Goal: Navigation & Orientation: Find specific page/section

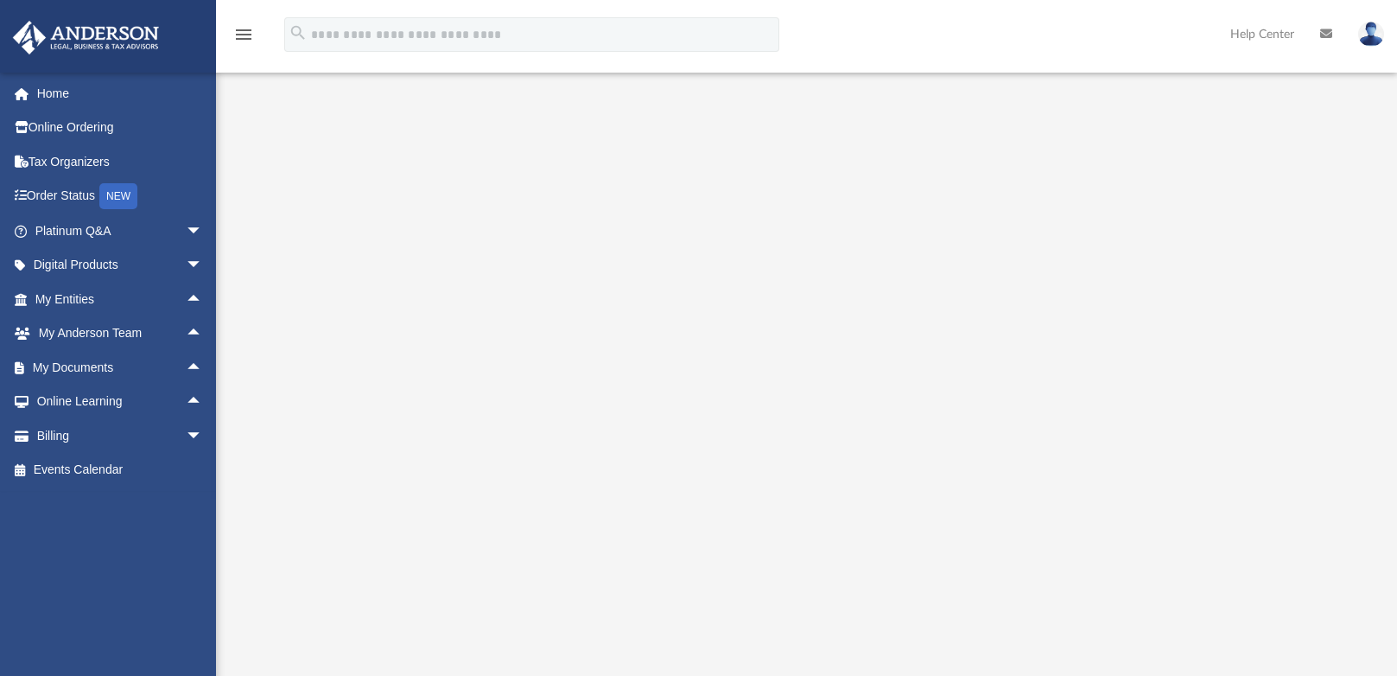
scroll to position [41, 0]
click at [48, 111] on link "Online Ordering" at bounding box center [120, 128] width 217 height 35
click at [49, 103] on link "Home" at bounding box center [120, 93] width 217 height 35
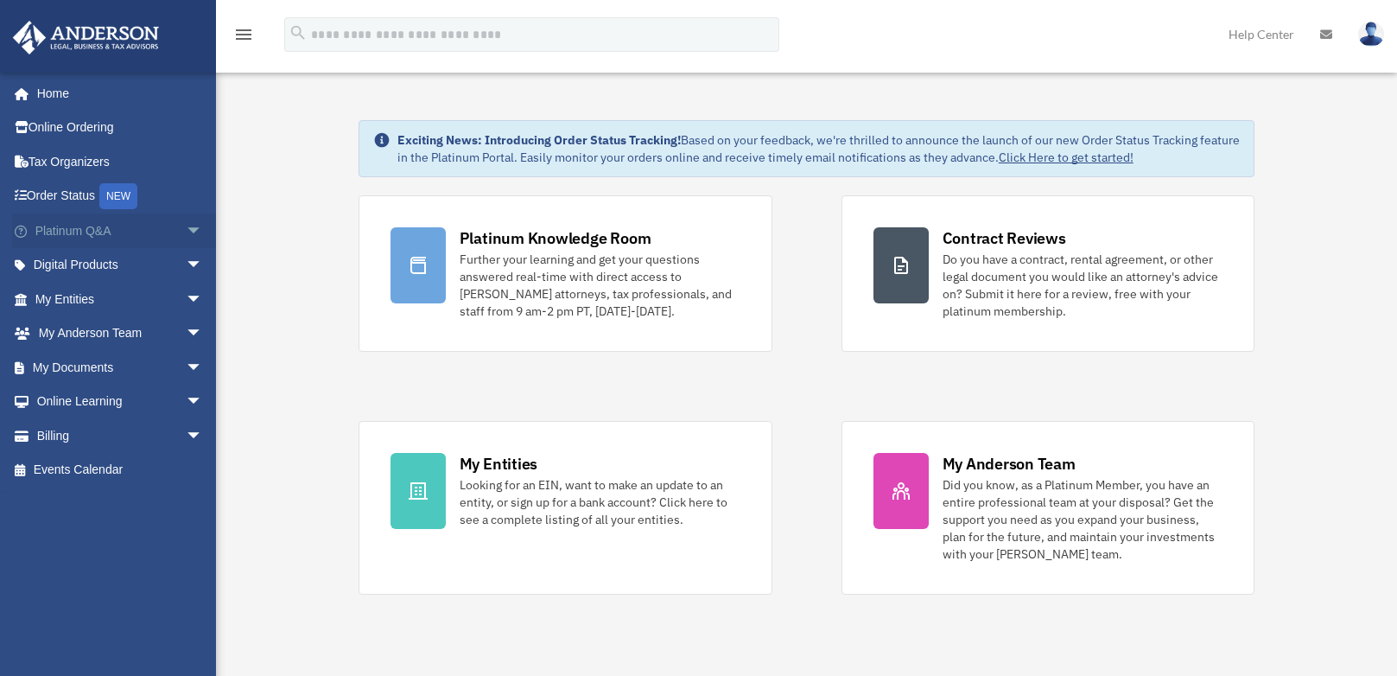
click at [186, 232] on span "arrow_drop_down" at bounding box center [203, 230] width 35 height 35
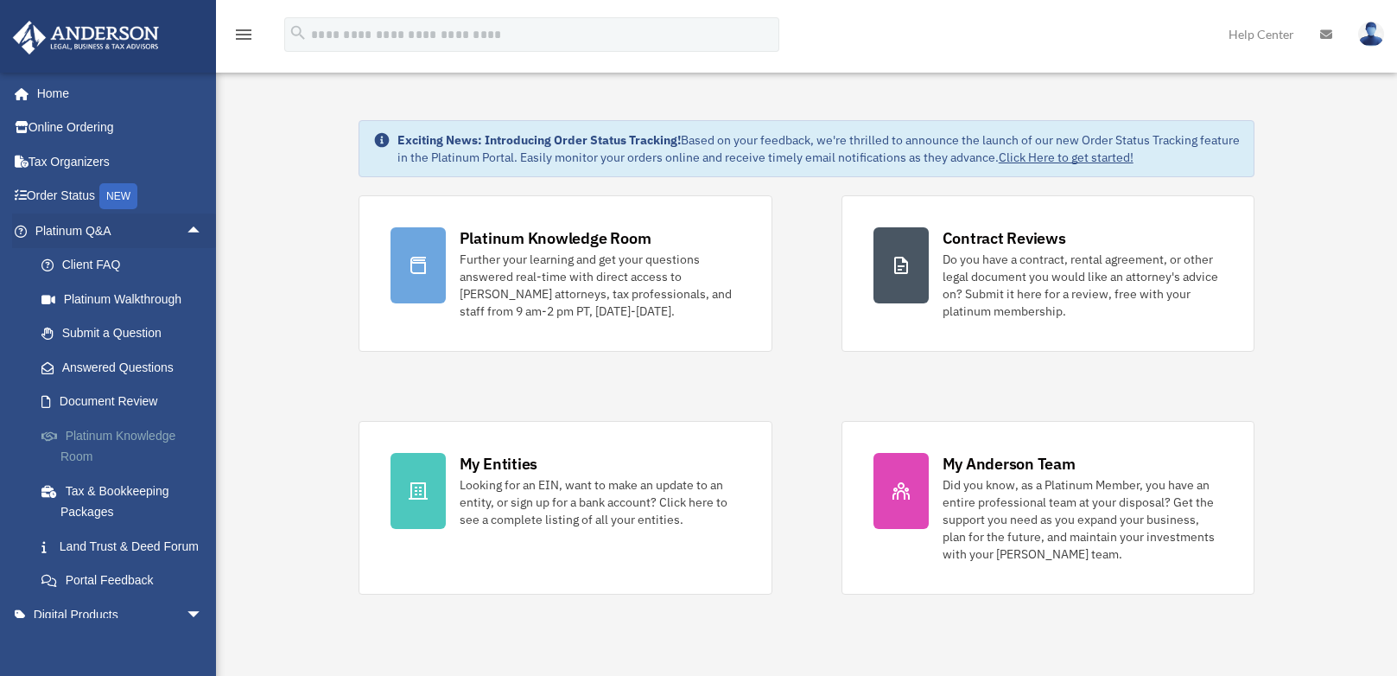
click at [104, 445] on link "Platinum Knowledge Room" at bounding box center [126, 445] width 205 height 55
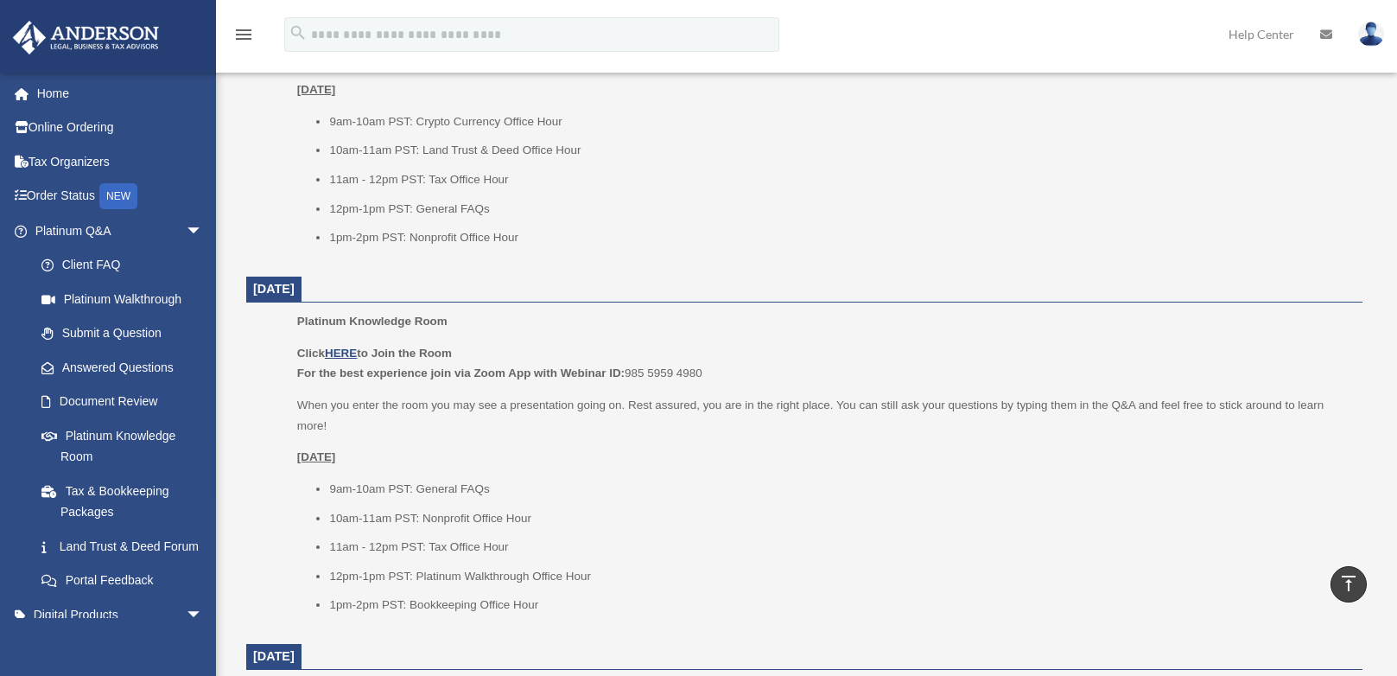
scroll to position [844, 0]
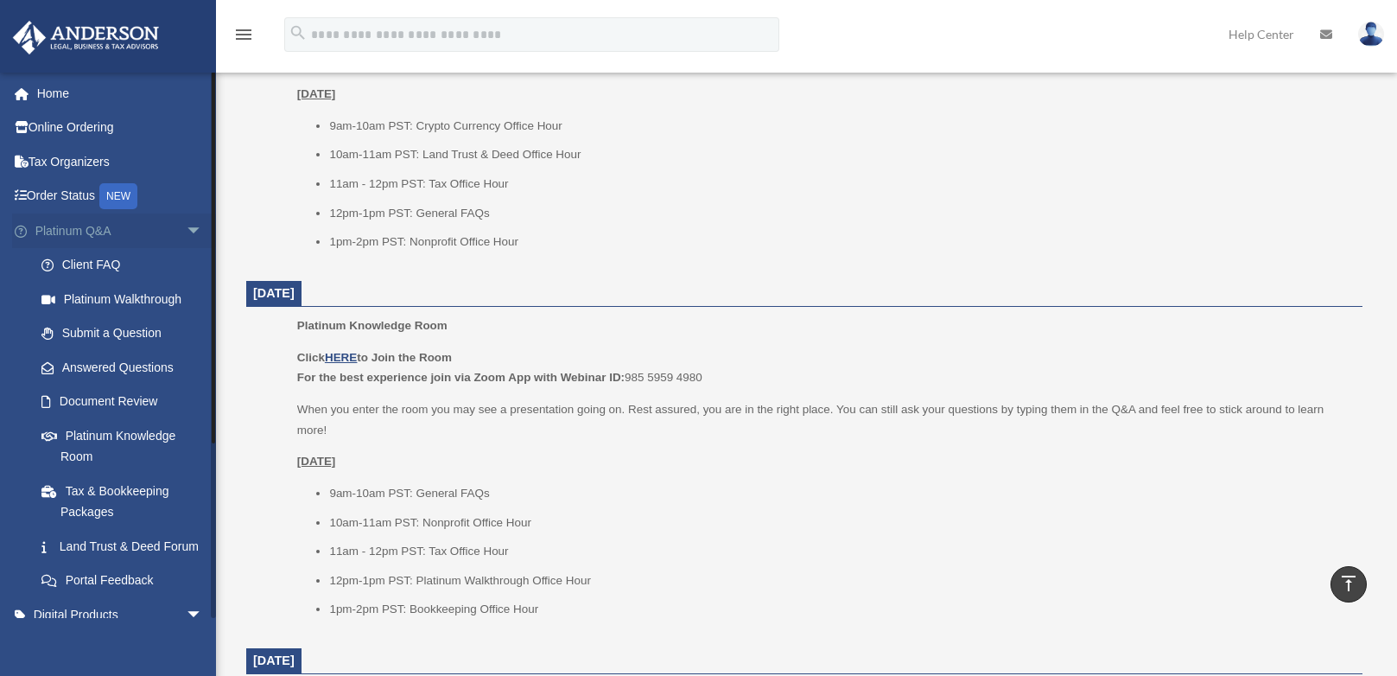
click at [186, 229] on span "arrow_drop_down" at bounding box center [203, 230] width 35 height 35
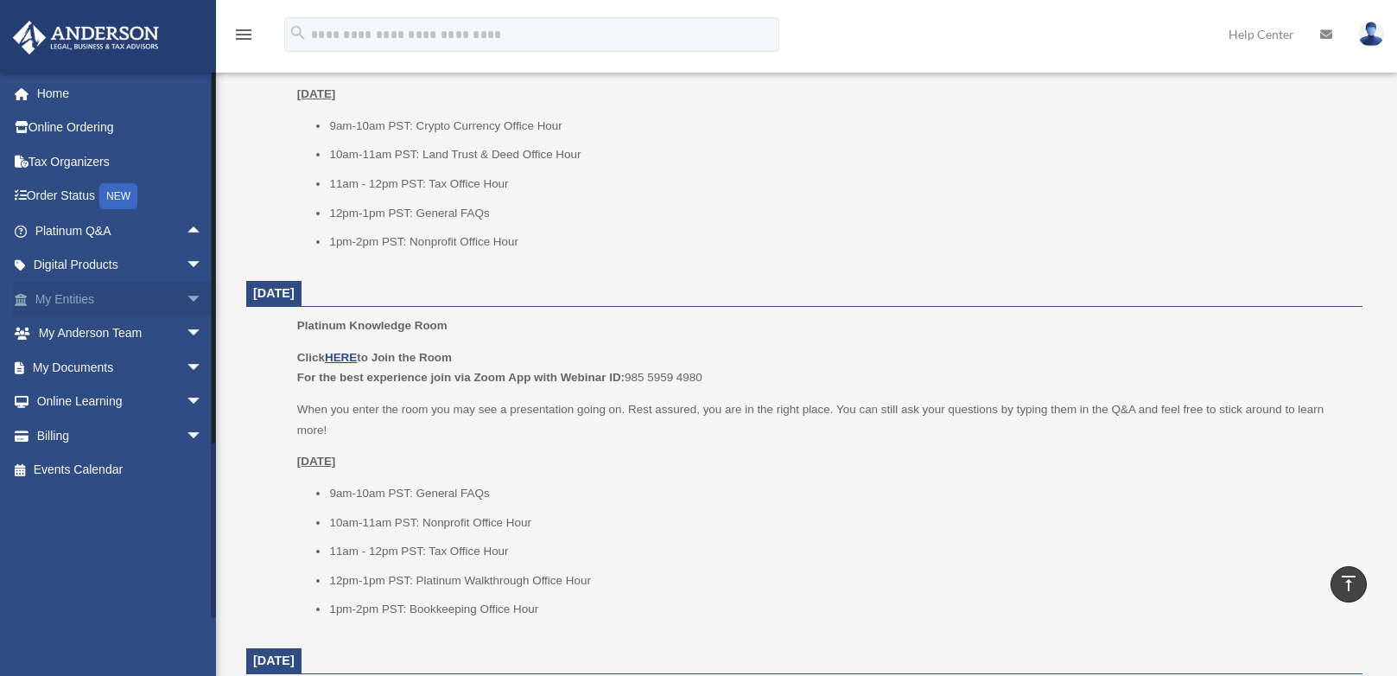
click at [186, 293] on span "arrow_drop_down" at bounding box center [203, 299] width 35 height 35
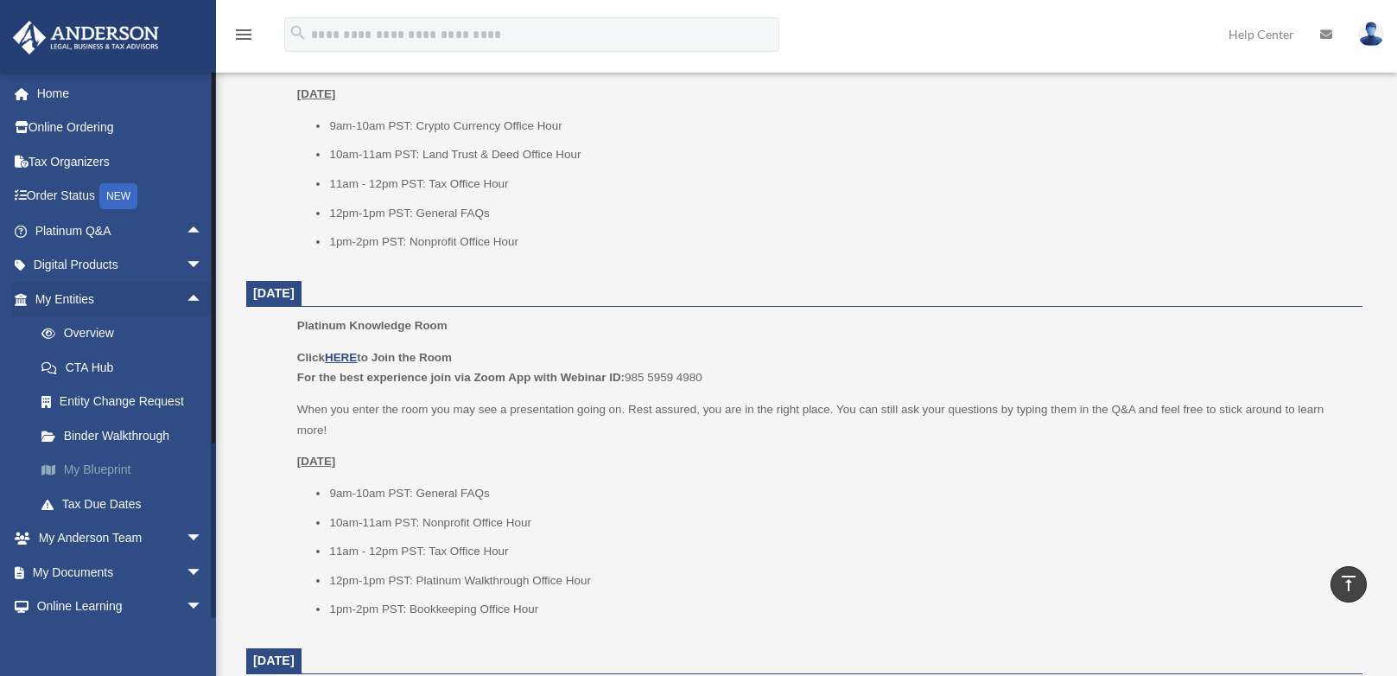
click at [131, 461] on link "My Blueprint" at bounding box center [126, 470] width 205 height 35
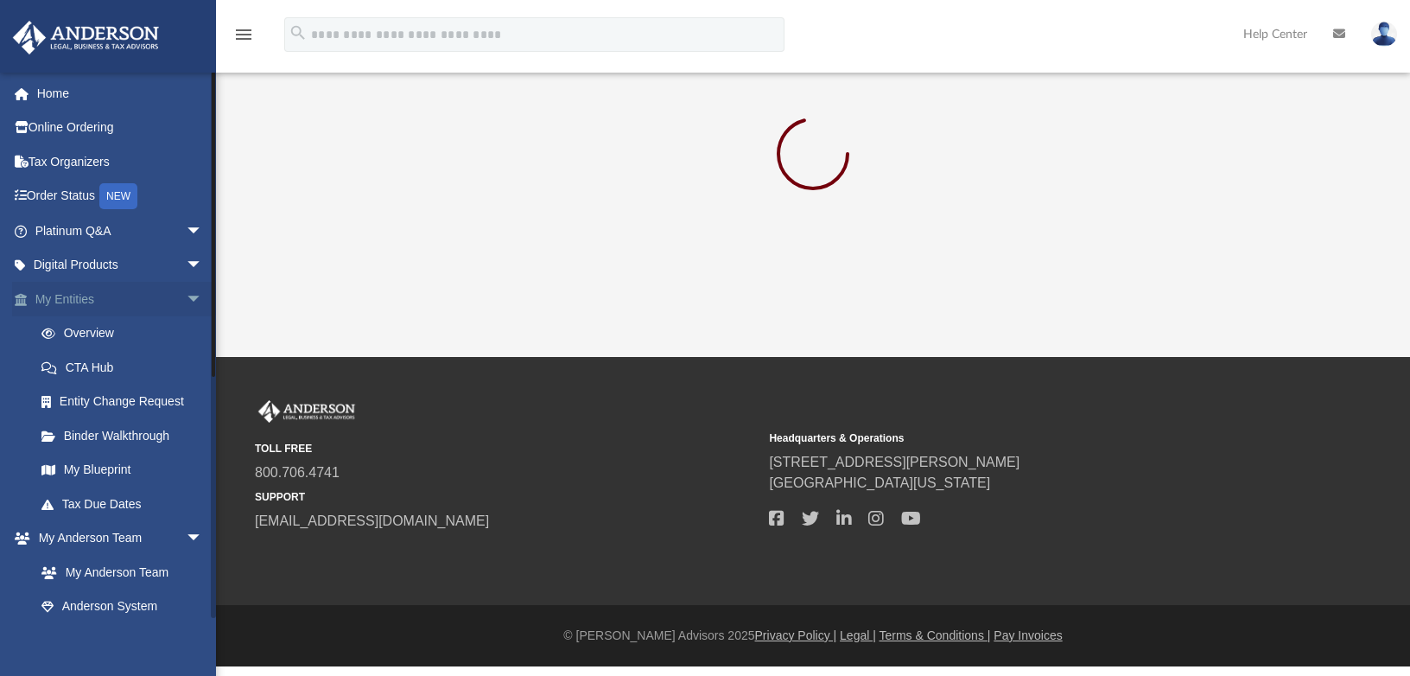
click at [186, 296] on span "arrow_drop_down" at bounding box center [203, 299] width 35 height 35
click at [123, 365] on link "My Anderson Team" at bounding box center [126, 367] width 205 height 35
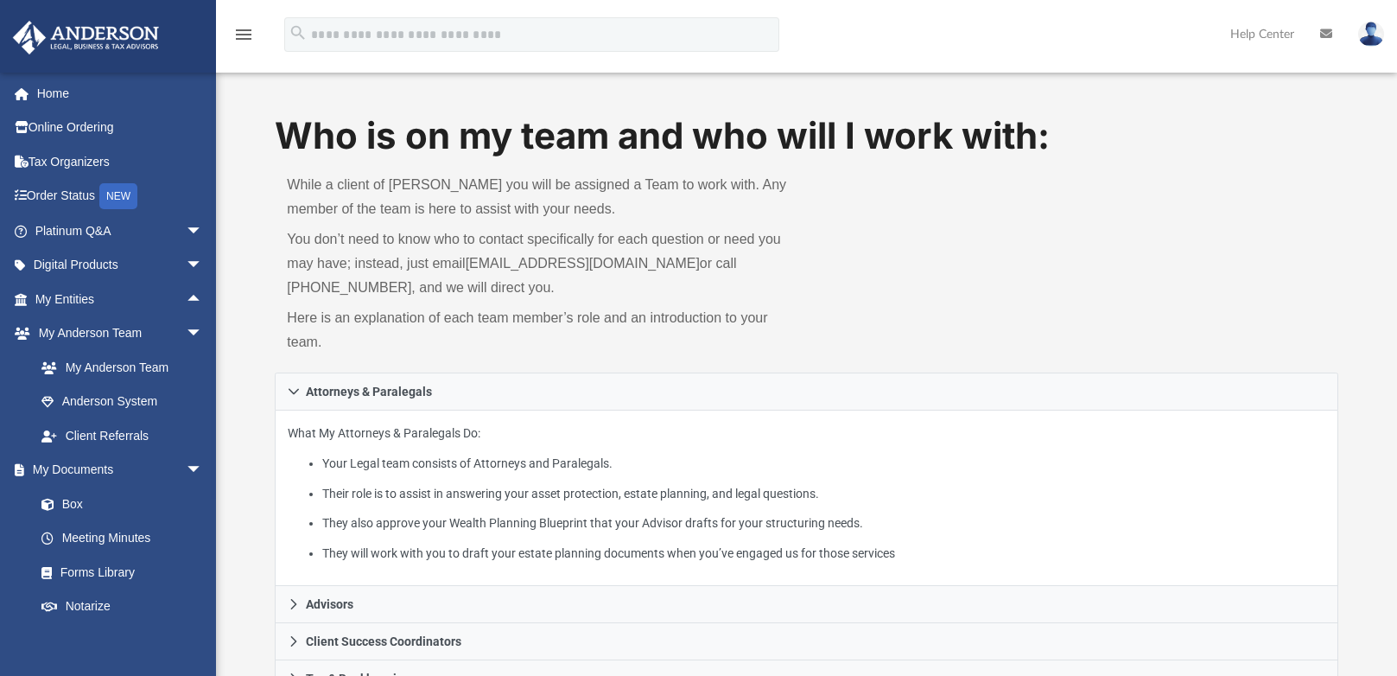
scroll to position [432, 0]
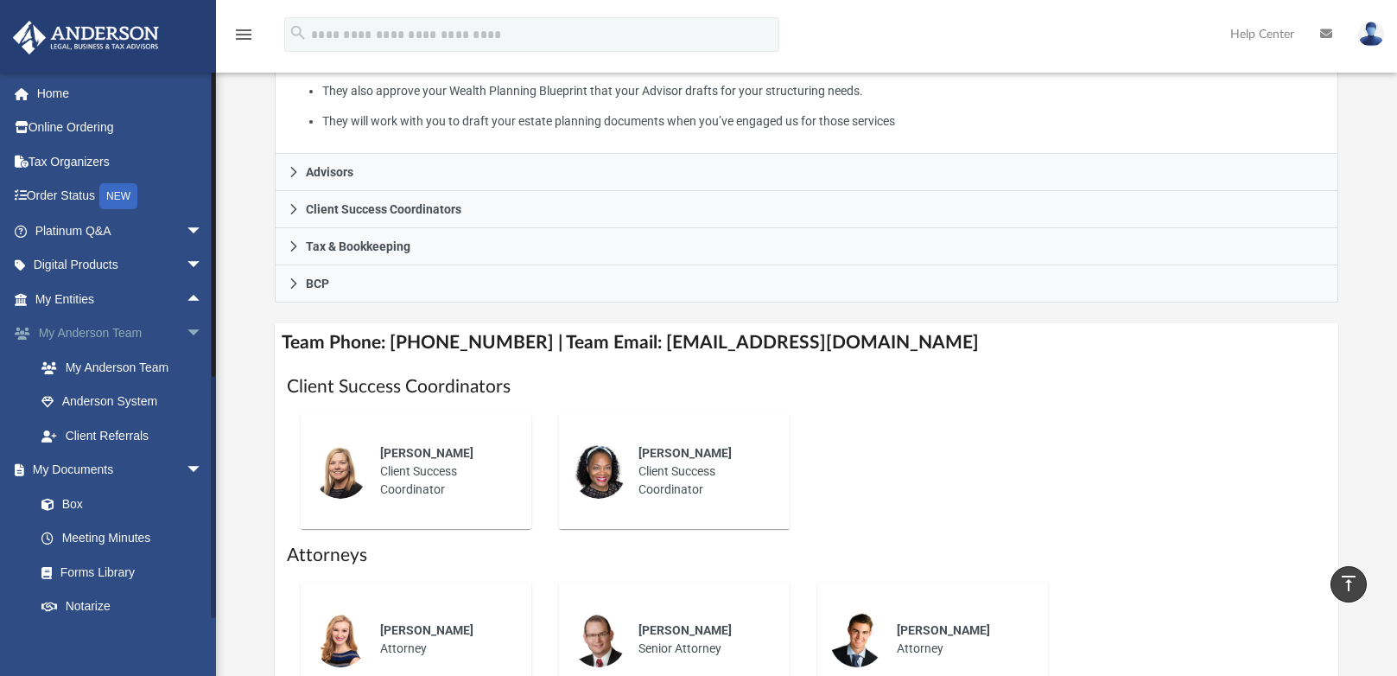
click at [186, 325] on span "arrow_drop_down" at bounding box center [203, 333] width 35 height 35
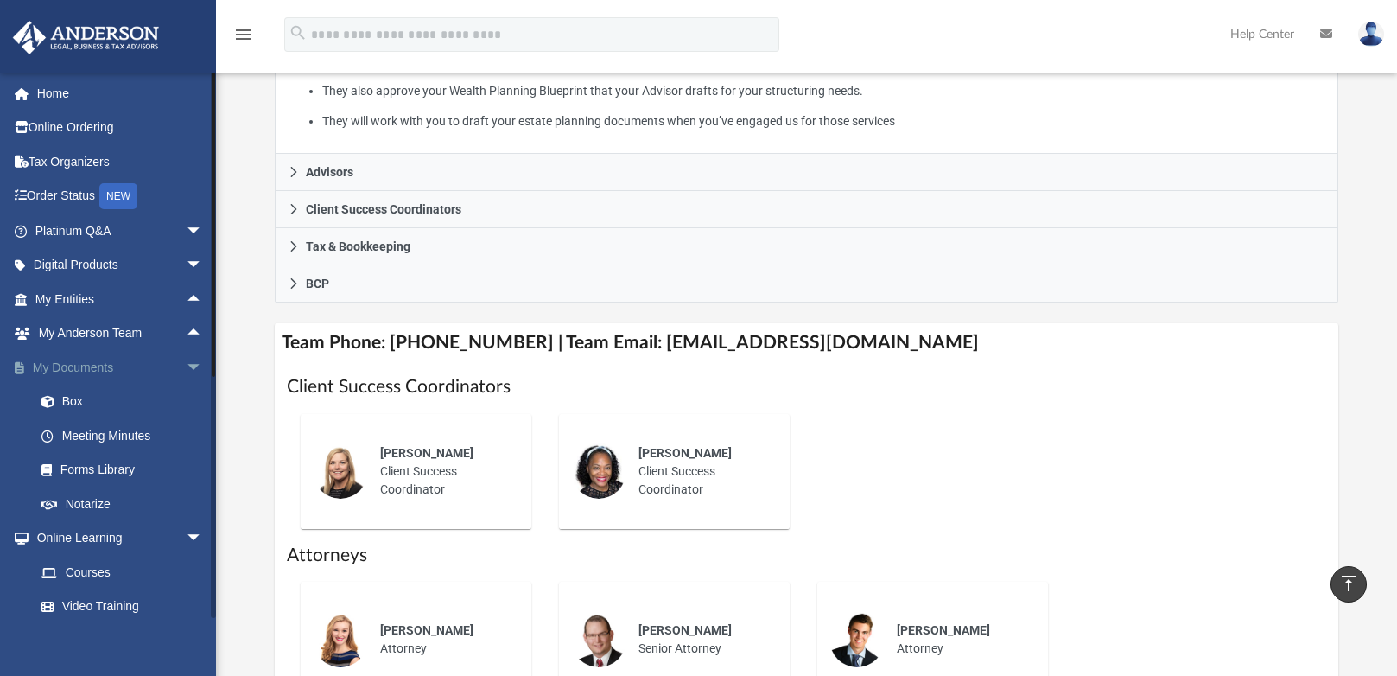
click at [186, 367] on span "arrow_drop_down" at bounding box center [203, 367] width 35 height 35
click at [186, 402] on span "arrow_drop_down" at bounding box center [203, 402] width 35 height 35
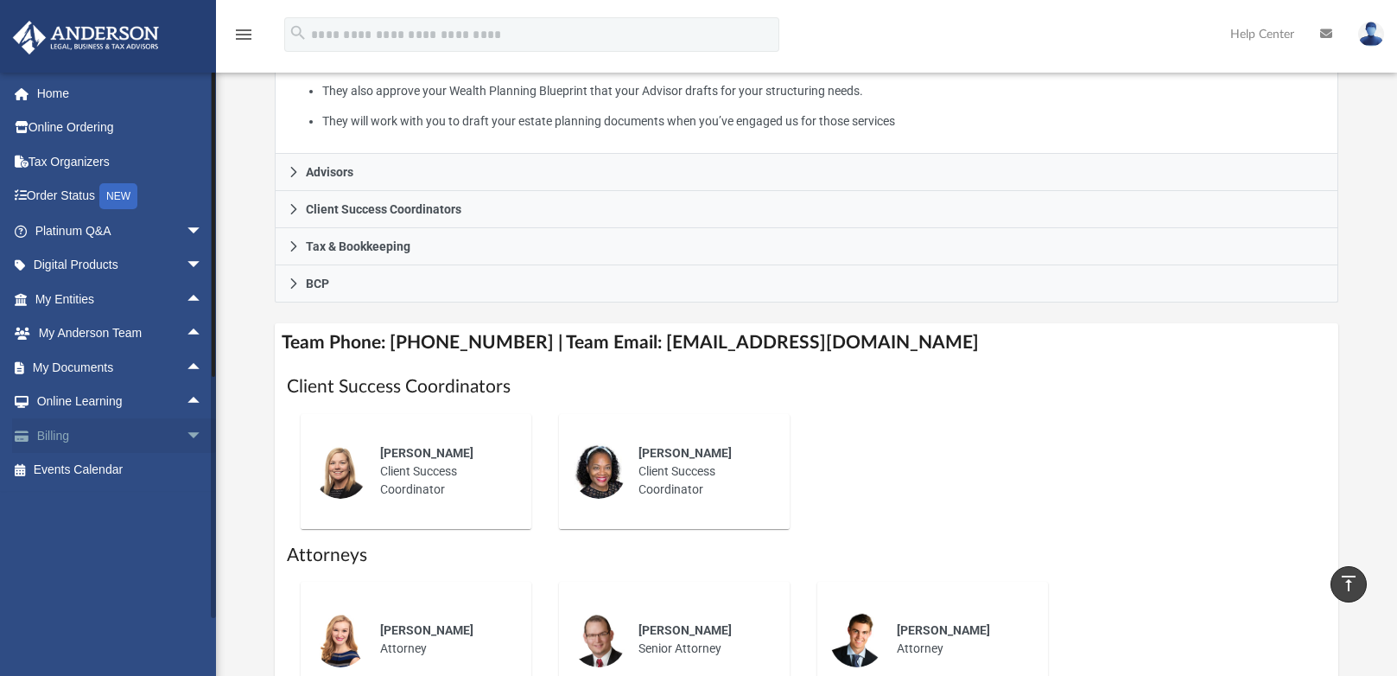
click at [186, 434] on span "arrow_drop_down" at bounding box center [203, 435] width 35 height 35
click at [186, 432] on span "arrow_drop_up" at bounding box center [203, 435] width 35 height 35
